Goal: Transaction & Acquisition: Purchase product/service

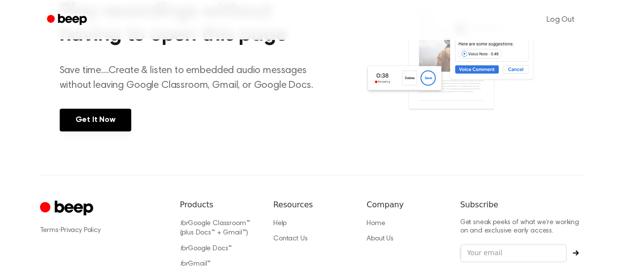
scroll to position [542, 0]
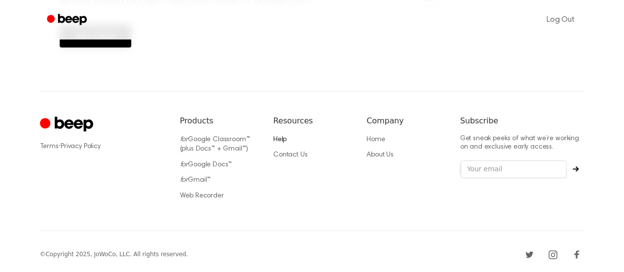
click at [278, 138] on link "Help" at bounding box center [279, 139] width 13 height 7
click at [214, 165] on link "for Google Docs™" at bounding box center [206, 164] width 52 height 7
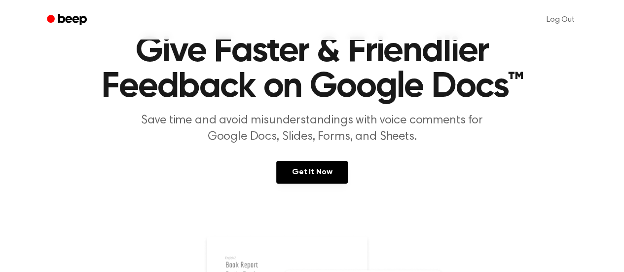
scroll to position [57, 0]
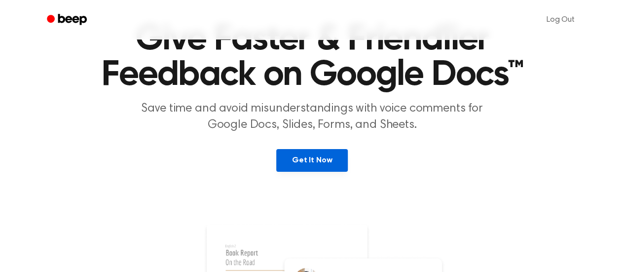
click at [314, 163] on link "Get It Now" at bounding box center [311, 160] width 71 height 23
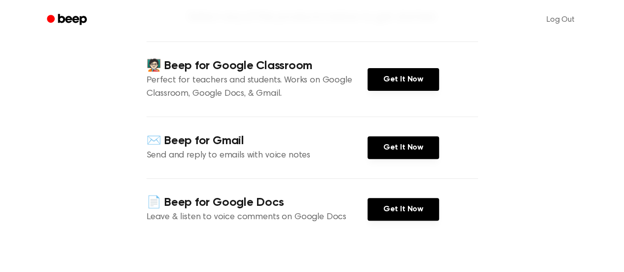
scroll to position [98, 0]
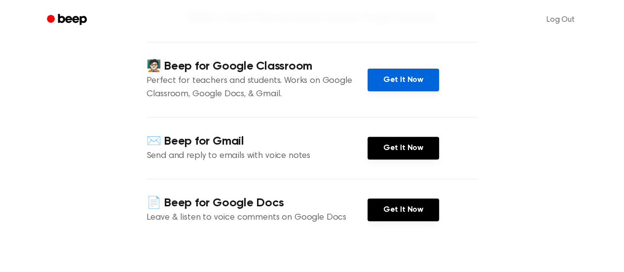
click at [406, 79] on link "Get It Now" at bounding box center [402, 80] width 71 height 23
